Goal: Task Accomplishment & Management: Complete application form

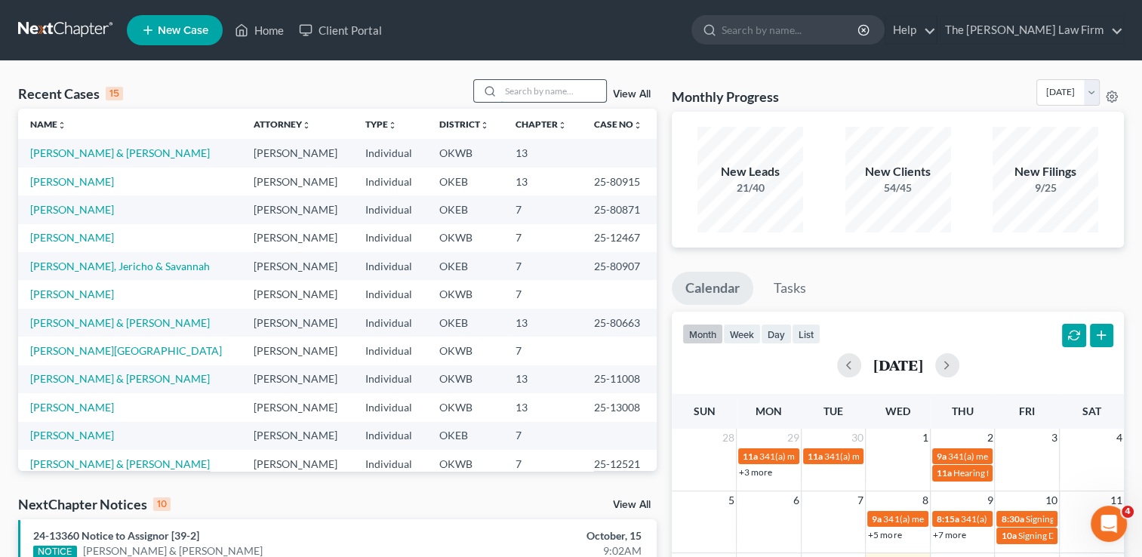
click at [537, 91] on input "search" at bounding box center [553, 91] width 106 height 22
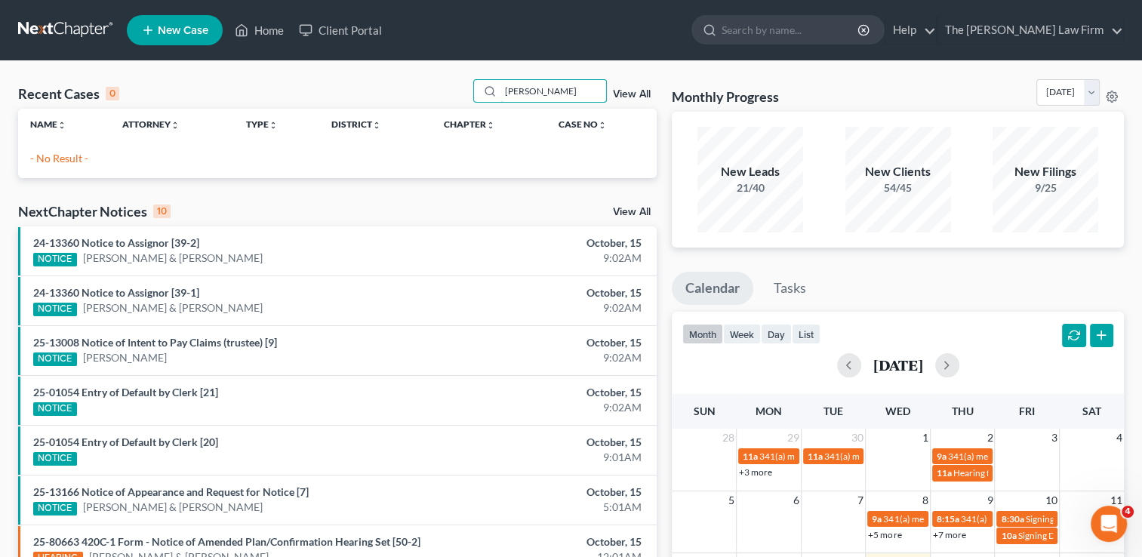
drag, startPoint x: 555, startPoint y: 90, endPoint x: 453, endPoint y: 95, distance: 102.0
click at [454, 96] on div "Recent Cases 0 [PERSON_NAME] View All" at bounding box center [337, 93] width 638 height 29
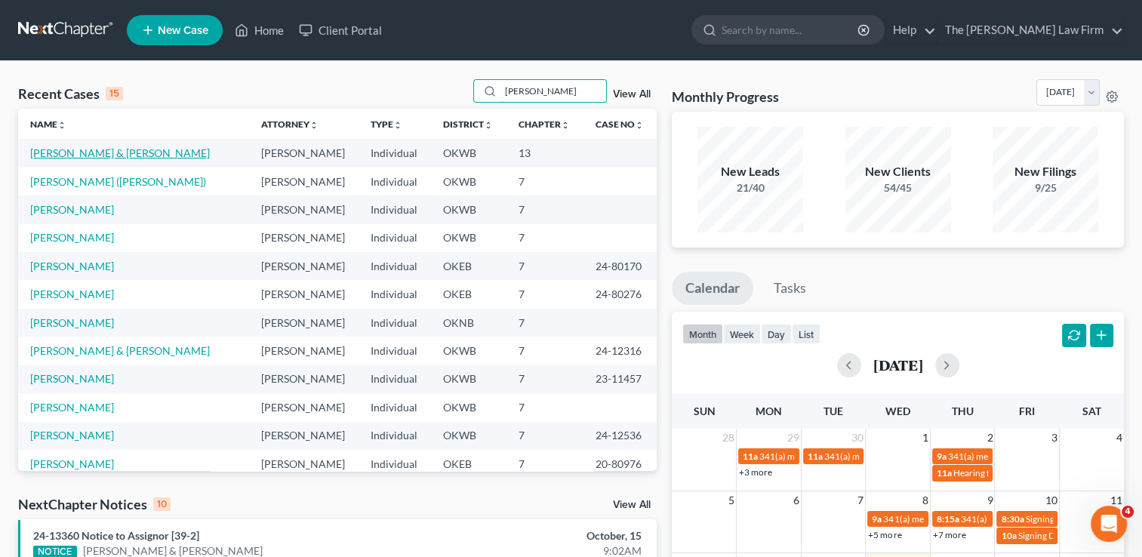
type input "[PERSON_NAME]"
click at [65, 151] on link "[PERSON_NAME] & [PERSON_NAME]" at bounding box center [120, 152] width 180 height 13
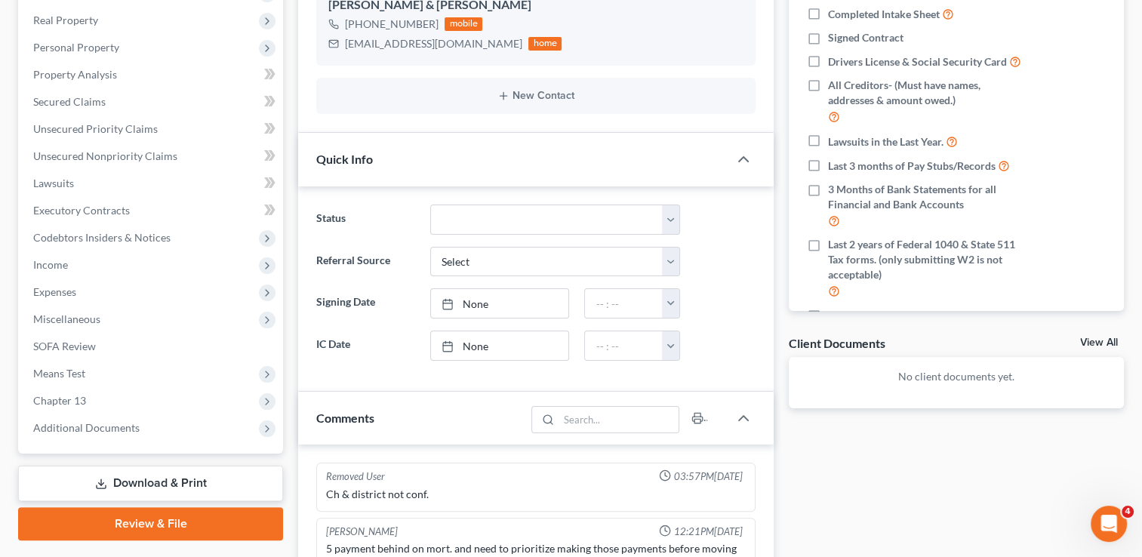
scroll to position [302, 0]
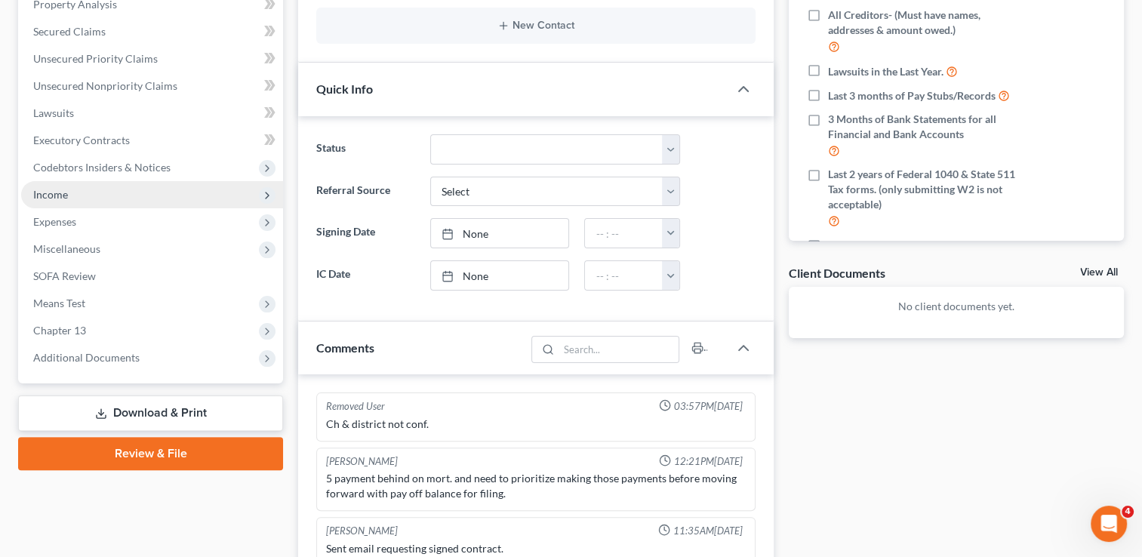
click at [78, 192] on span "Income" at bounding box center [152, 194] width 262 height 27
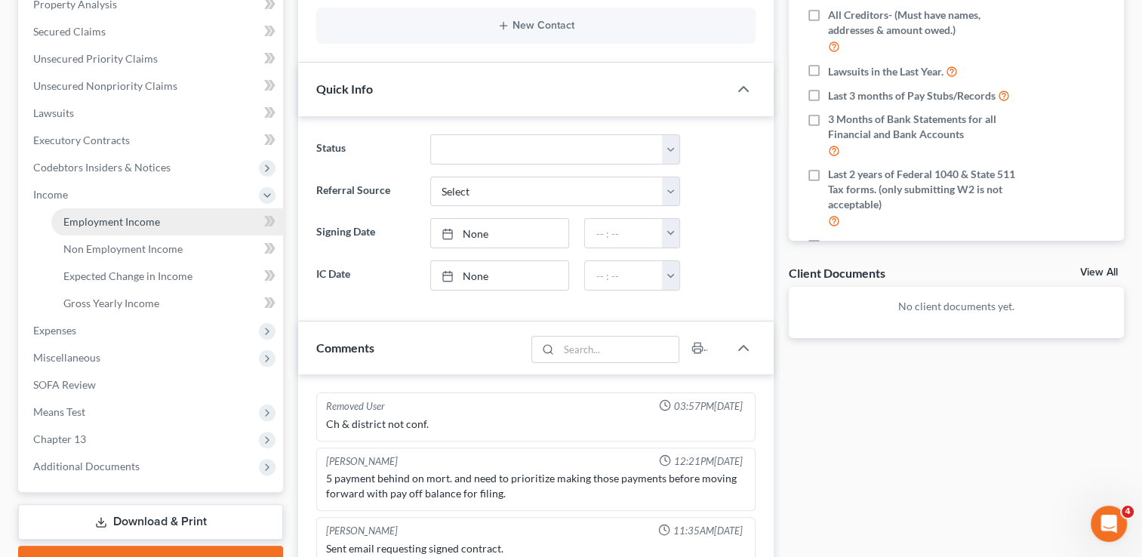
click at [115, 222] on span "Employment Income" at bounding box center [111, 221] width 97 height 13
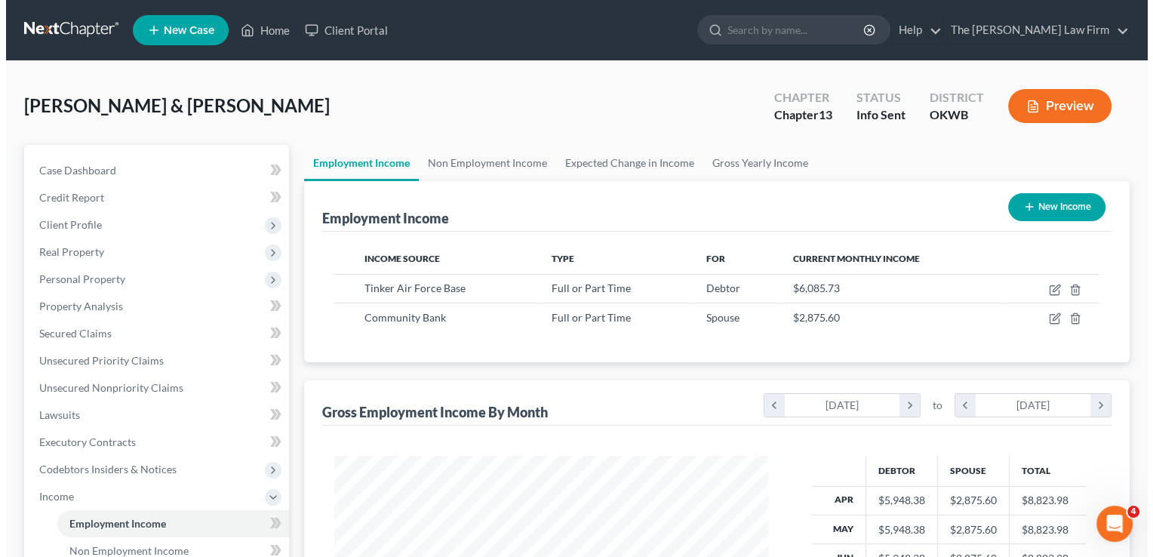
scroll to position [269, 464]
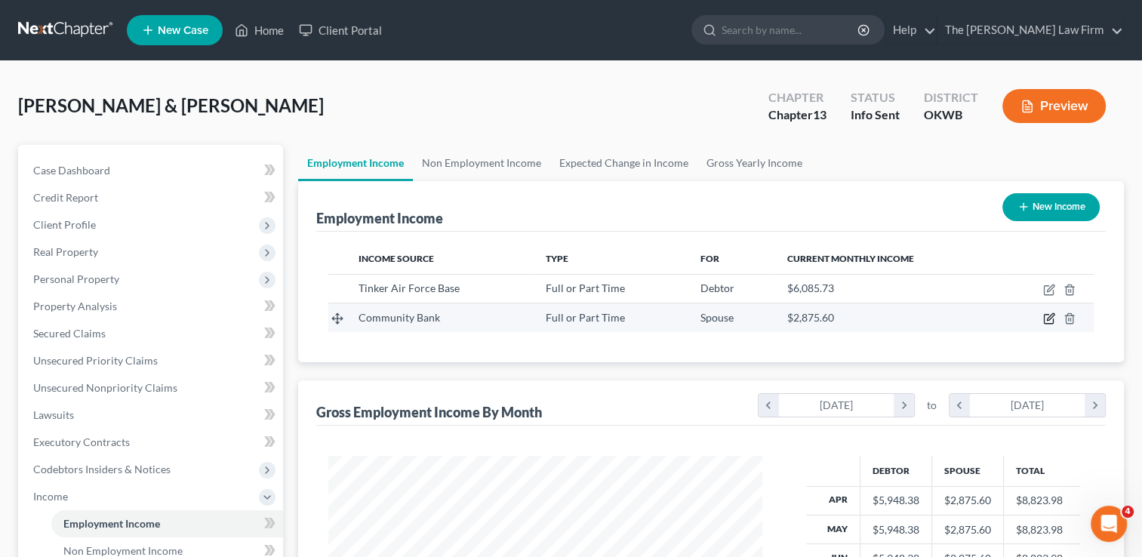
click at [1047, 319] on icon "button" at bounding box center [1050, 317] width 7 height 7
select select "0"
select select "37"
select select "2"
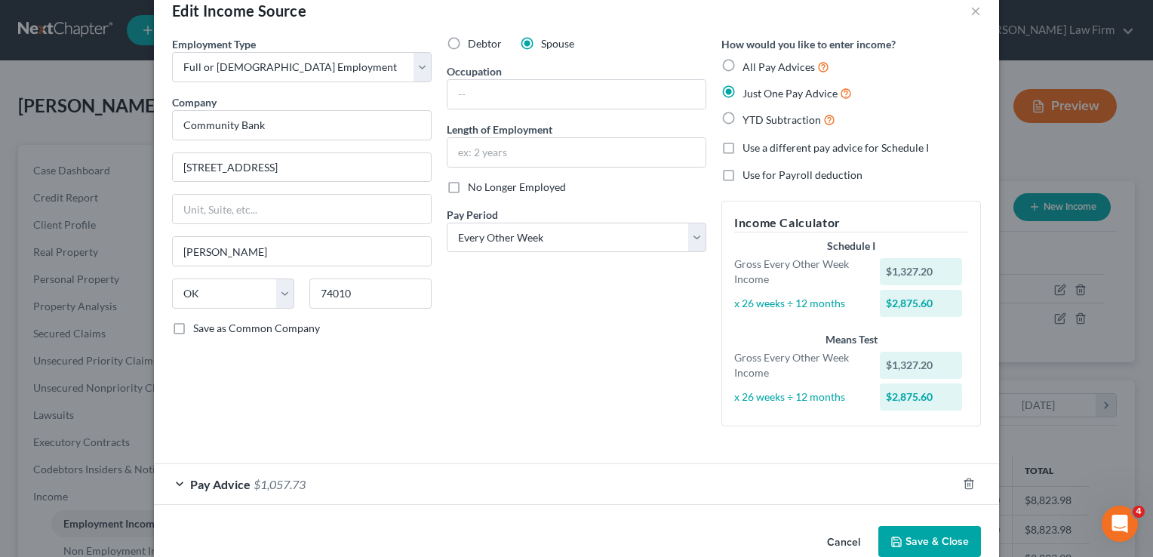
scroll to position [63, 0]
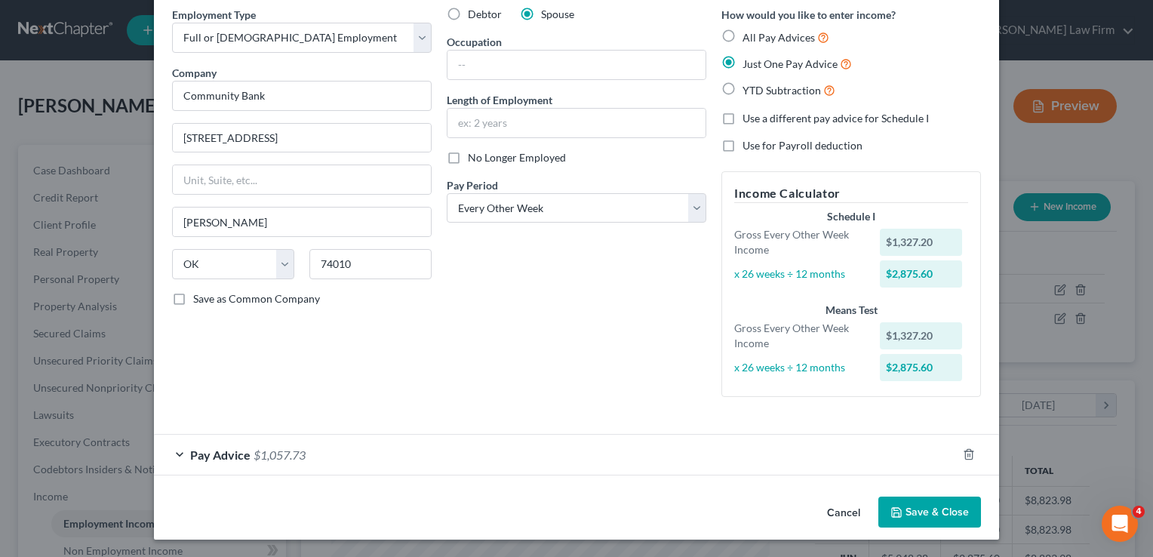
click at [358, 448] on div "Pay Advice $1,057.73" at bounding box center [555, 455] width 803 height 40
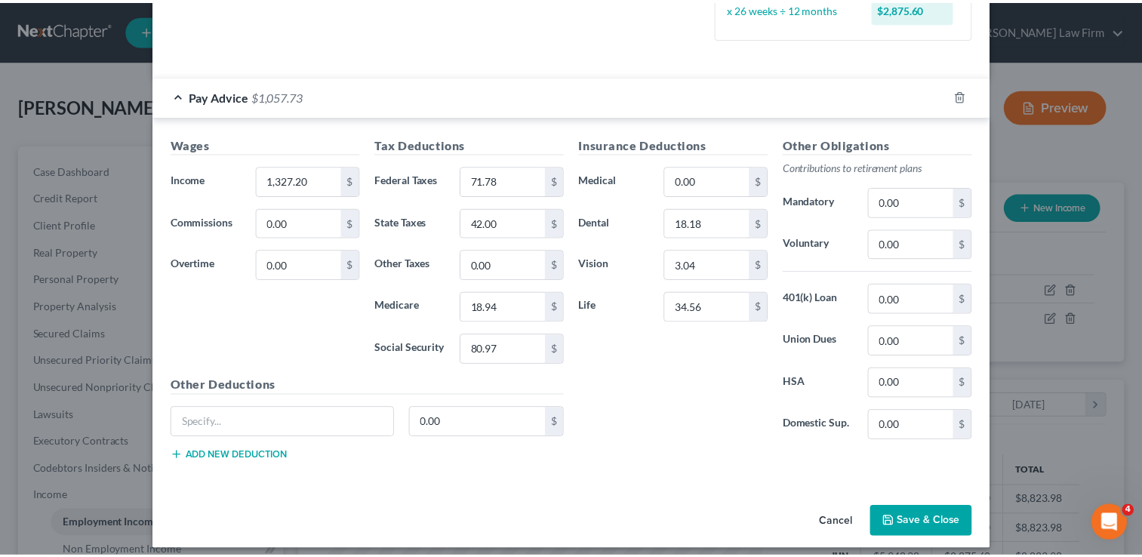
scroll to position [429, 0]
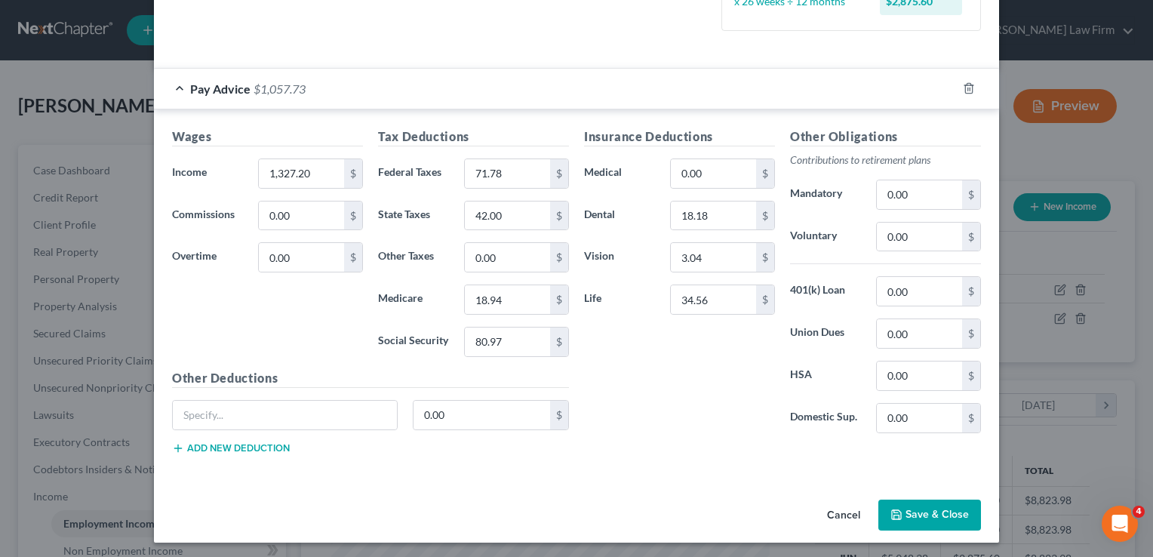
click at [841, 509] on button "Cancel" at bounding box center [843, 516] width 57 height 30
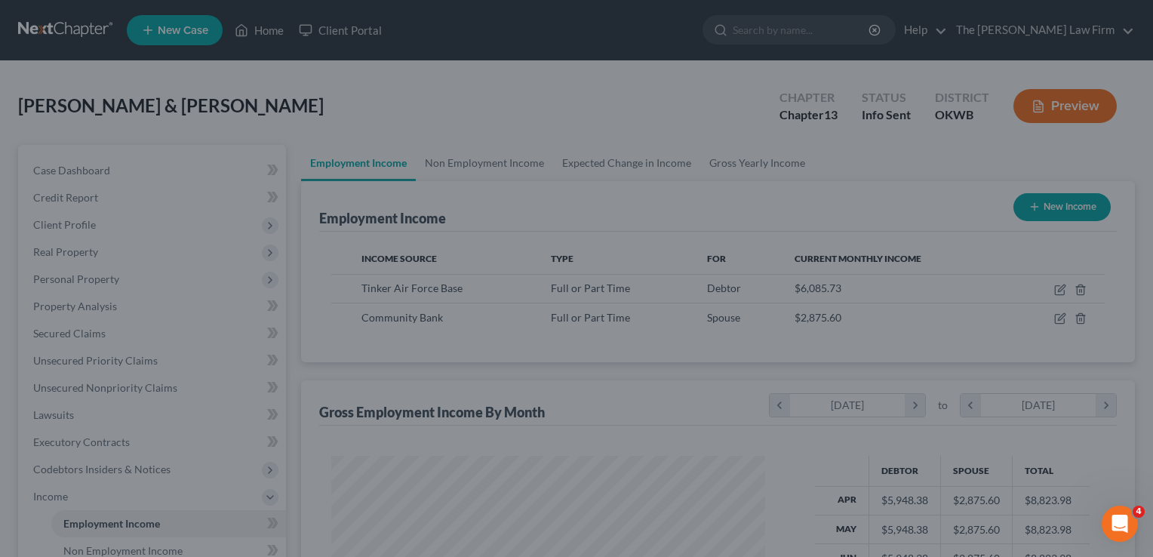
scroll to position [754318, 754123]
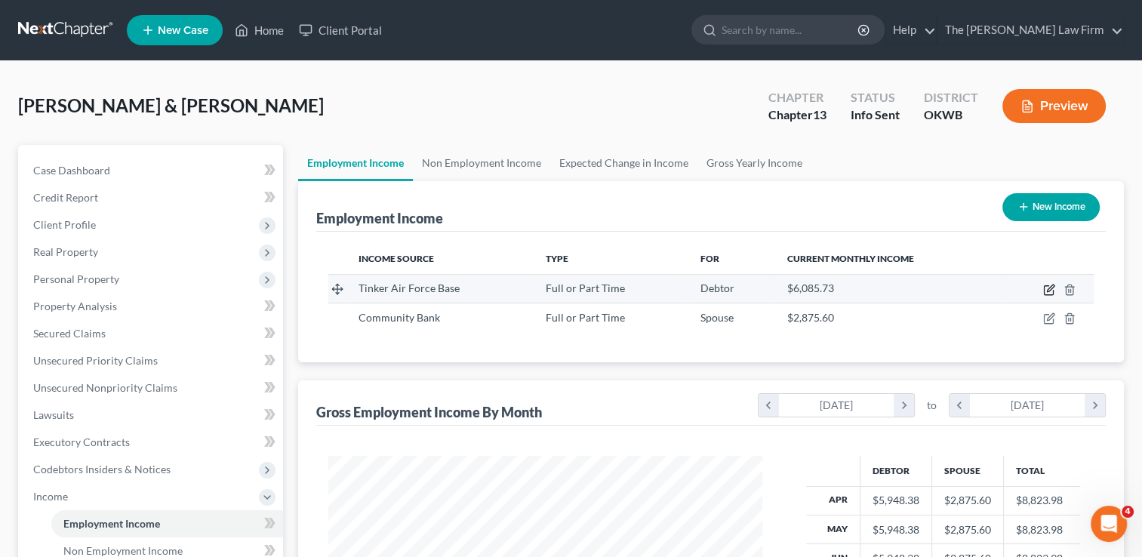
click at [1050, 290] on icon "button" at bounding box center [1049, 290] width 12 height 12
select select "0"
select select "37"
select select "2"
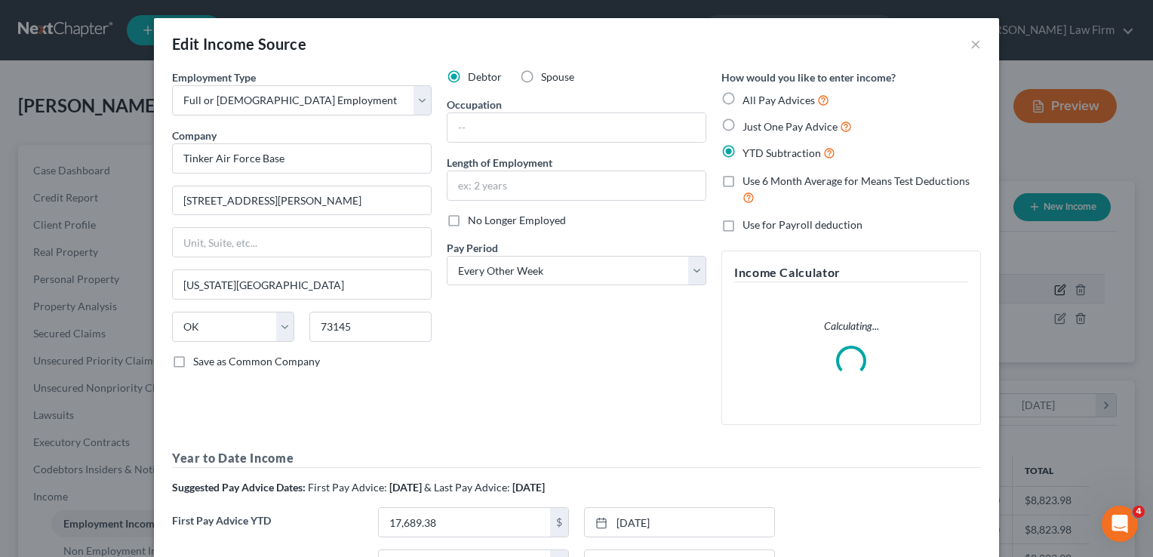
scroll to position [269, 468]
